Goal: Task Accomplishment & Management: Manage account settings

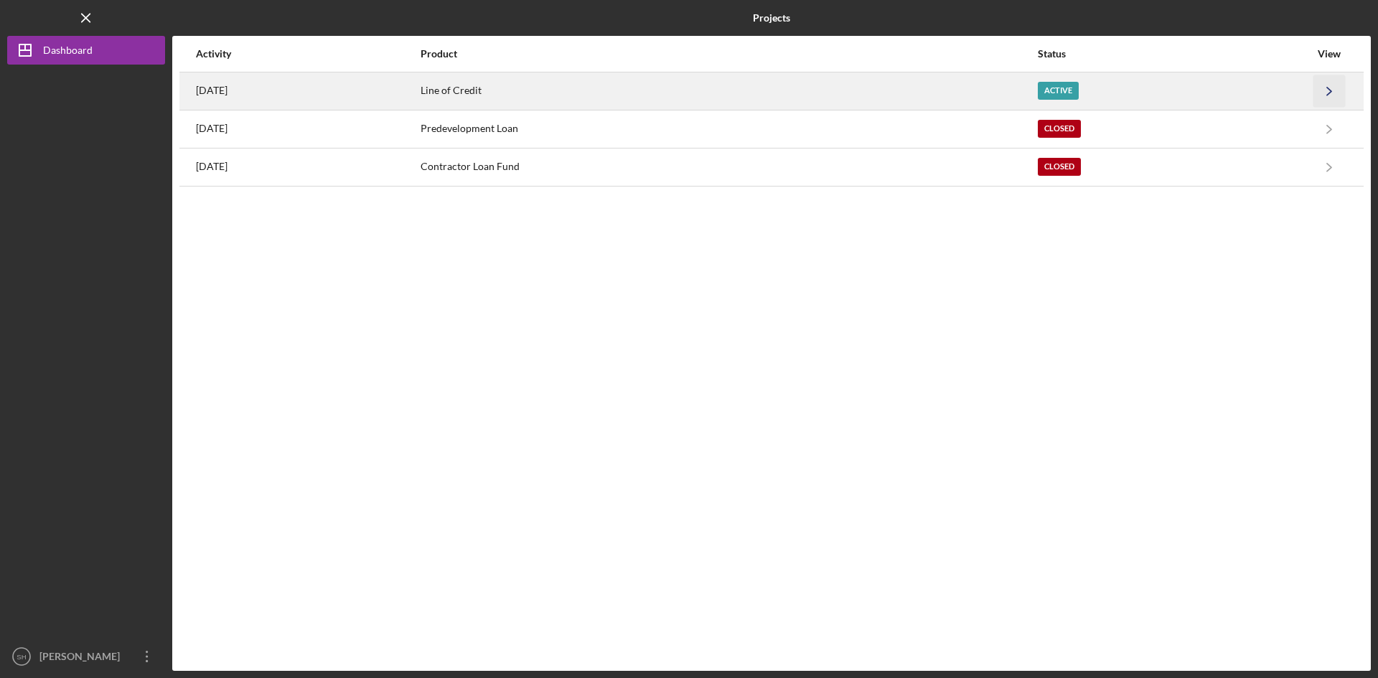
click at [1328, 81] on icon "Icon/Navigate" at bounding box center [1329, 91] width 32 height 32
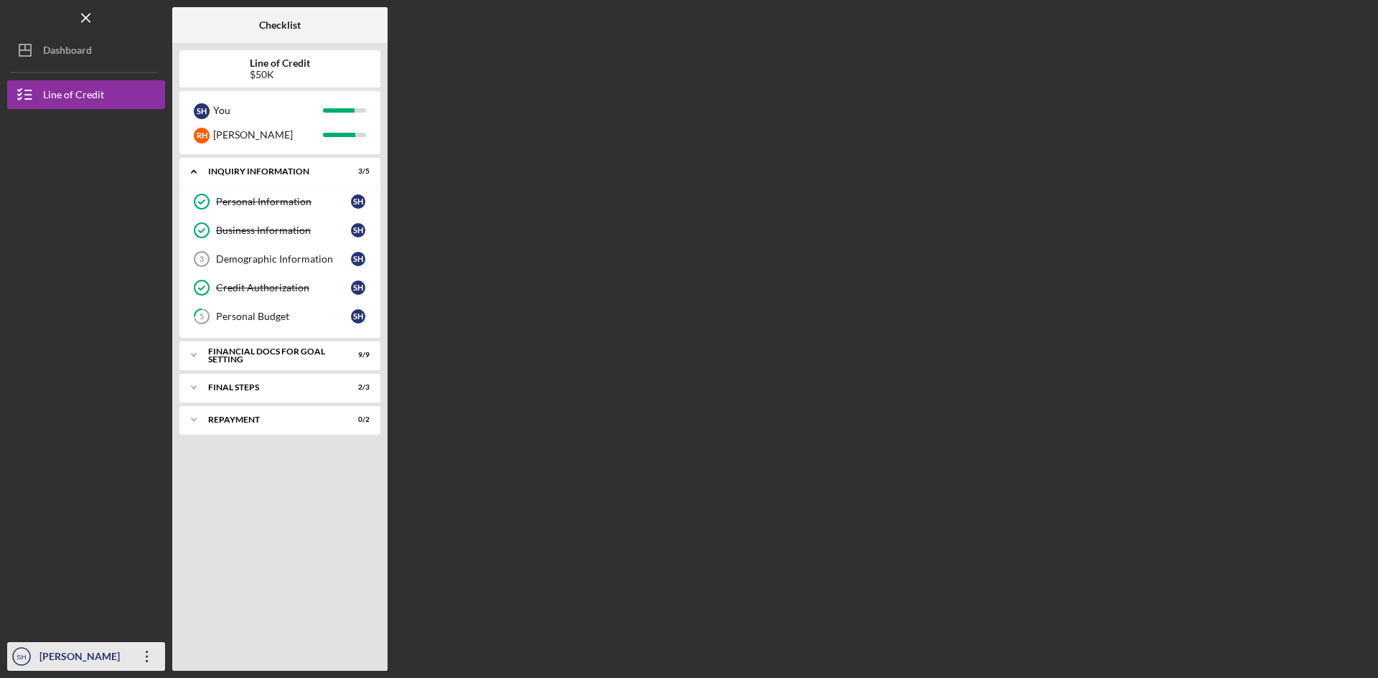
click at [78, 654] on div "[PERSON_NAME]" at bounding box center [82, 658] width 93 height 32
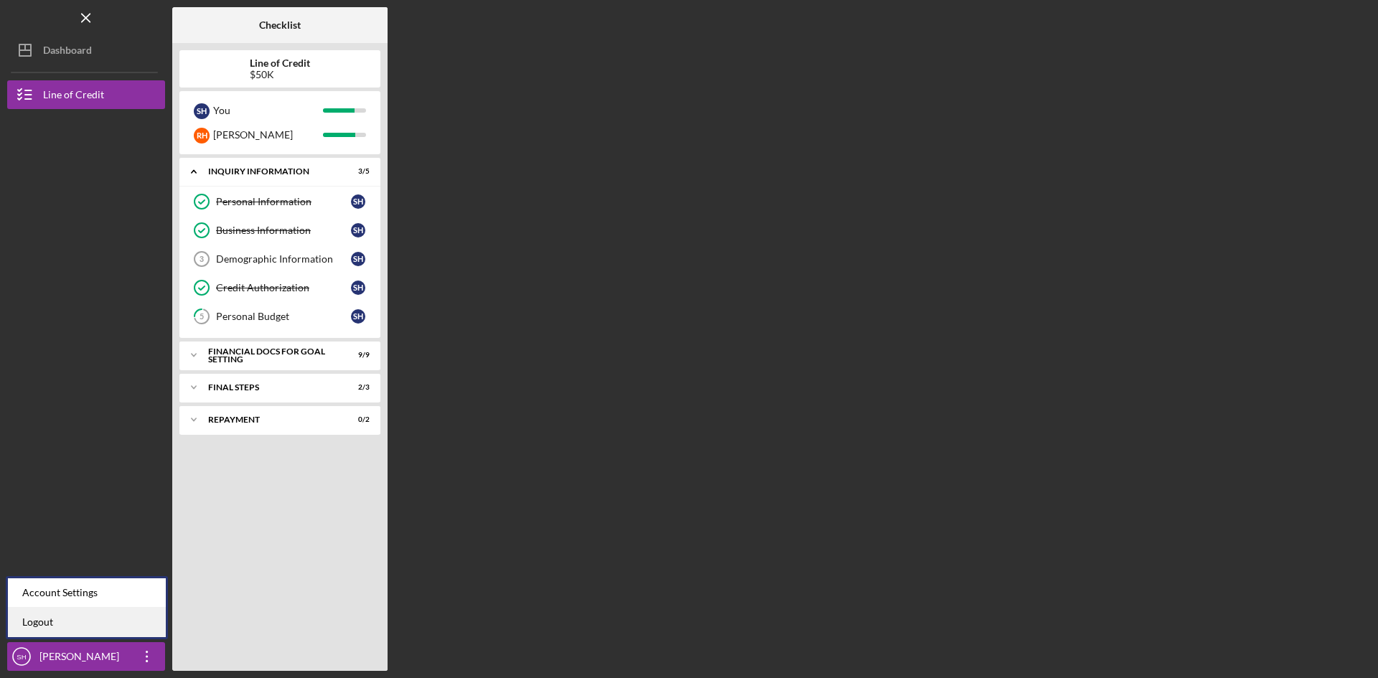
click at [39, 622] on link "Logout" at bounding box center [87, 622] width 158 height 29
